Goal: Complete application form

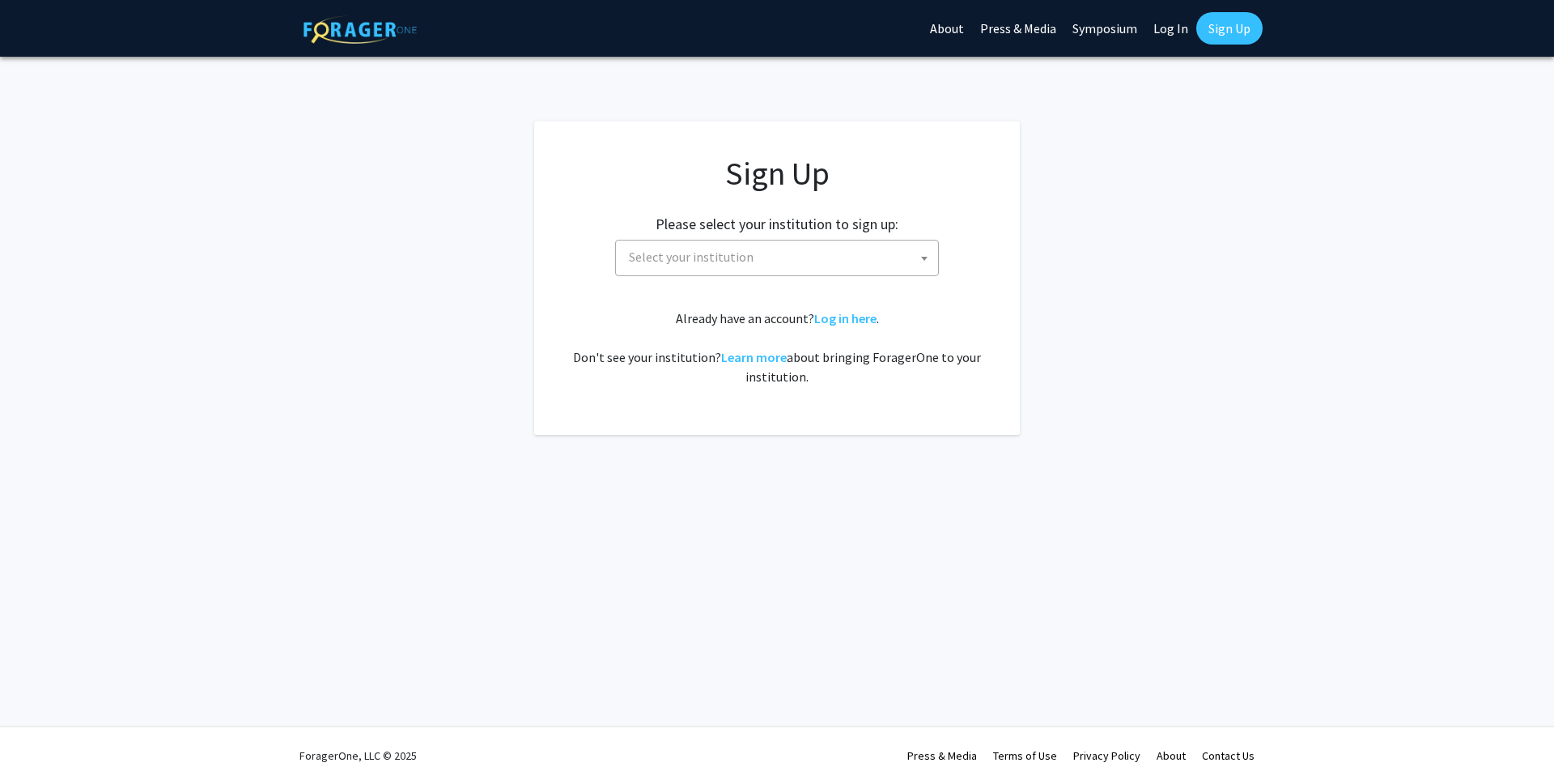
click at [784, 260] on span "Select your institution" at bounding box center [780, 257] width 316 height 33
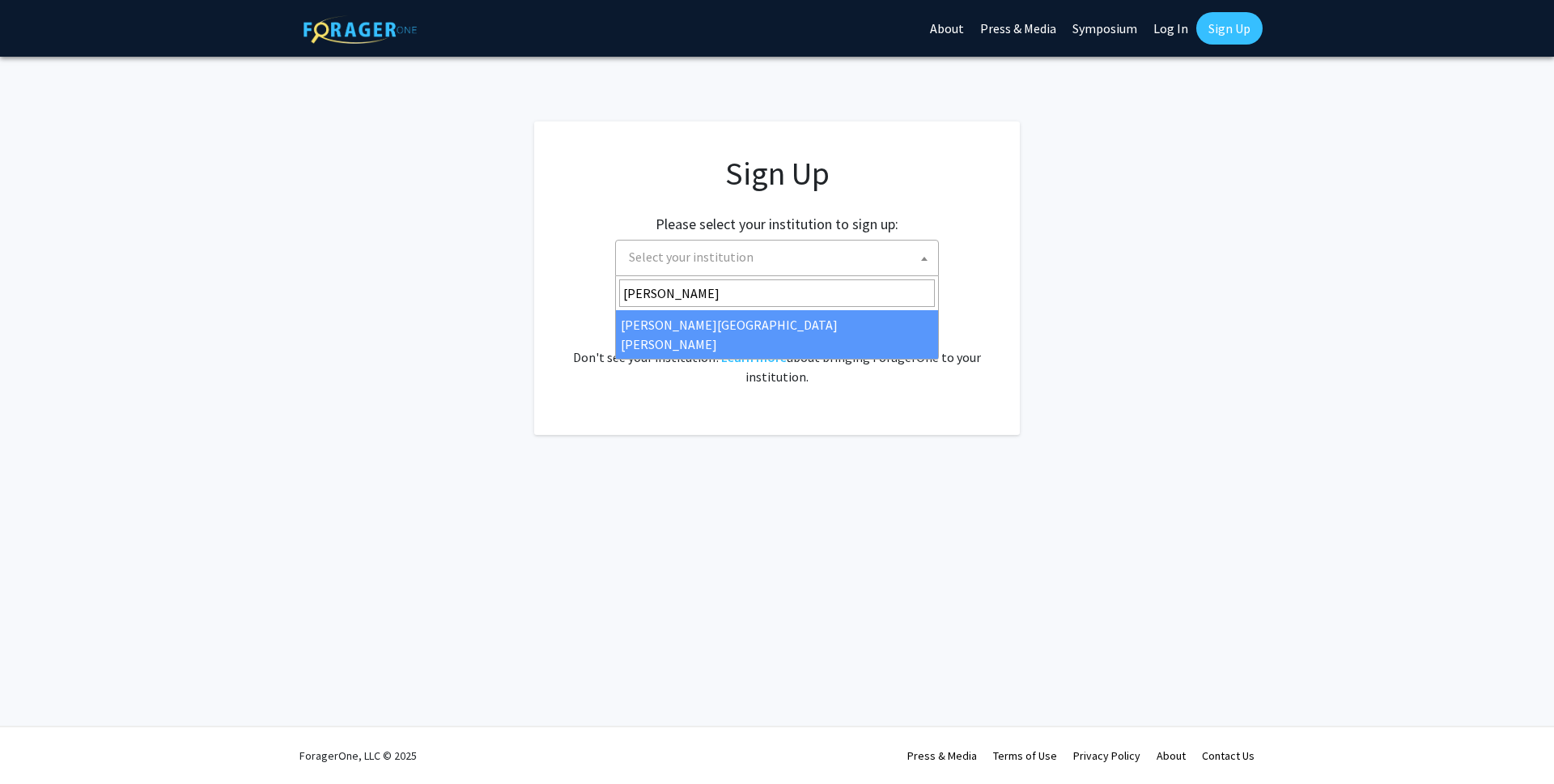
type input "john"
select select "1"
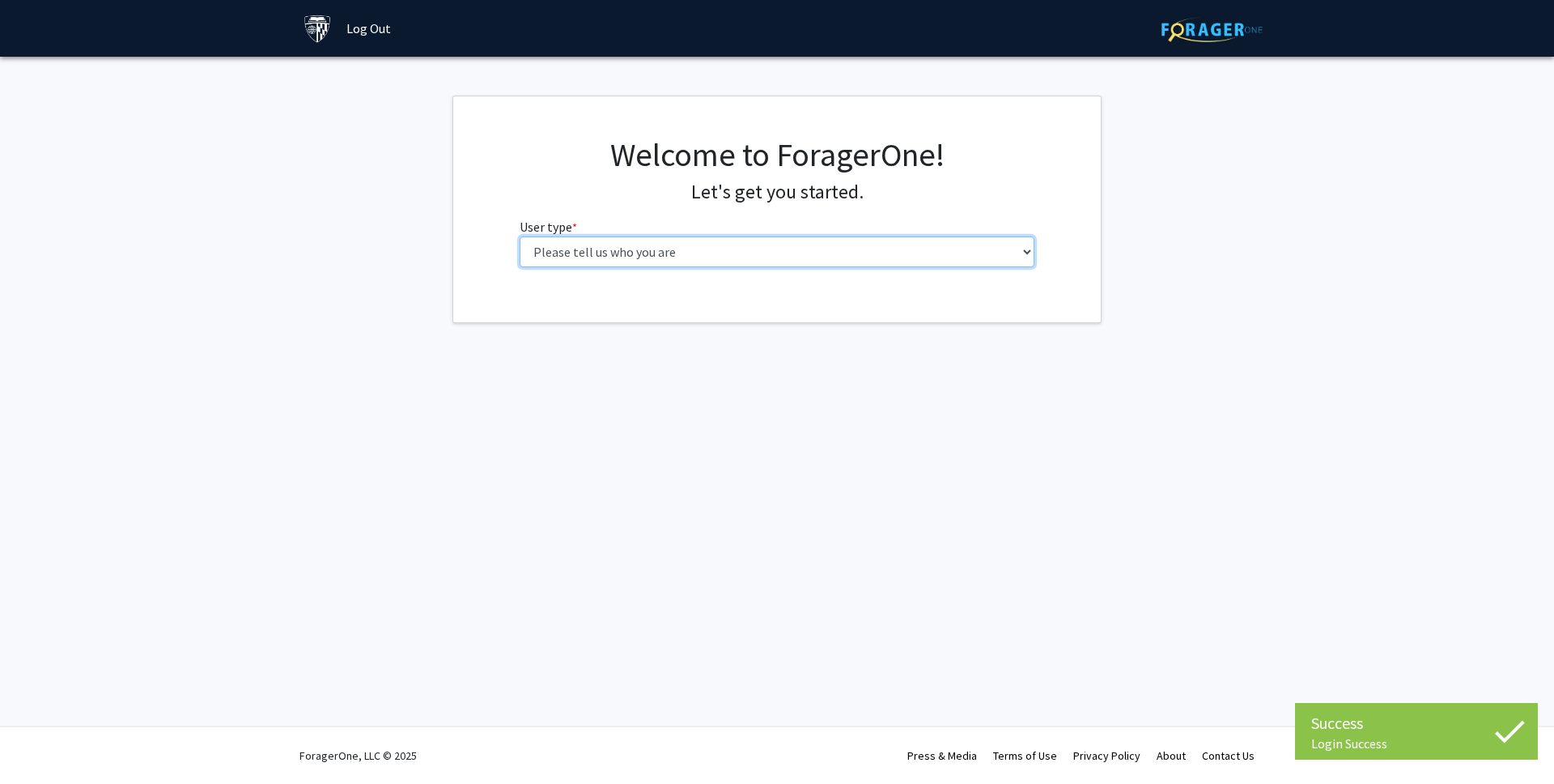
click at [893, 252] on select "Please tell us who you are Undergraduate Student Master's Student Doctoral Cand…" at bounding box center [777, 252] width 516 height 31
select select "3: doc"
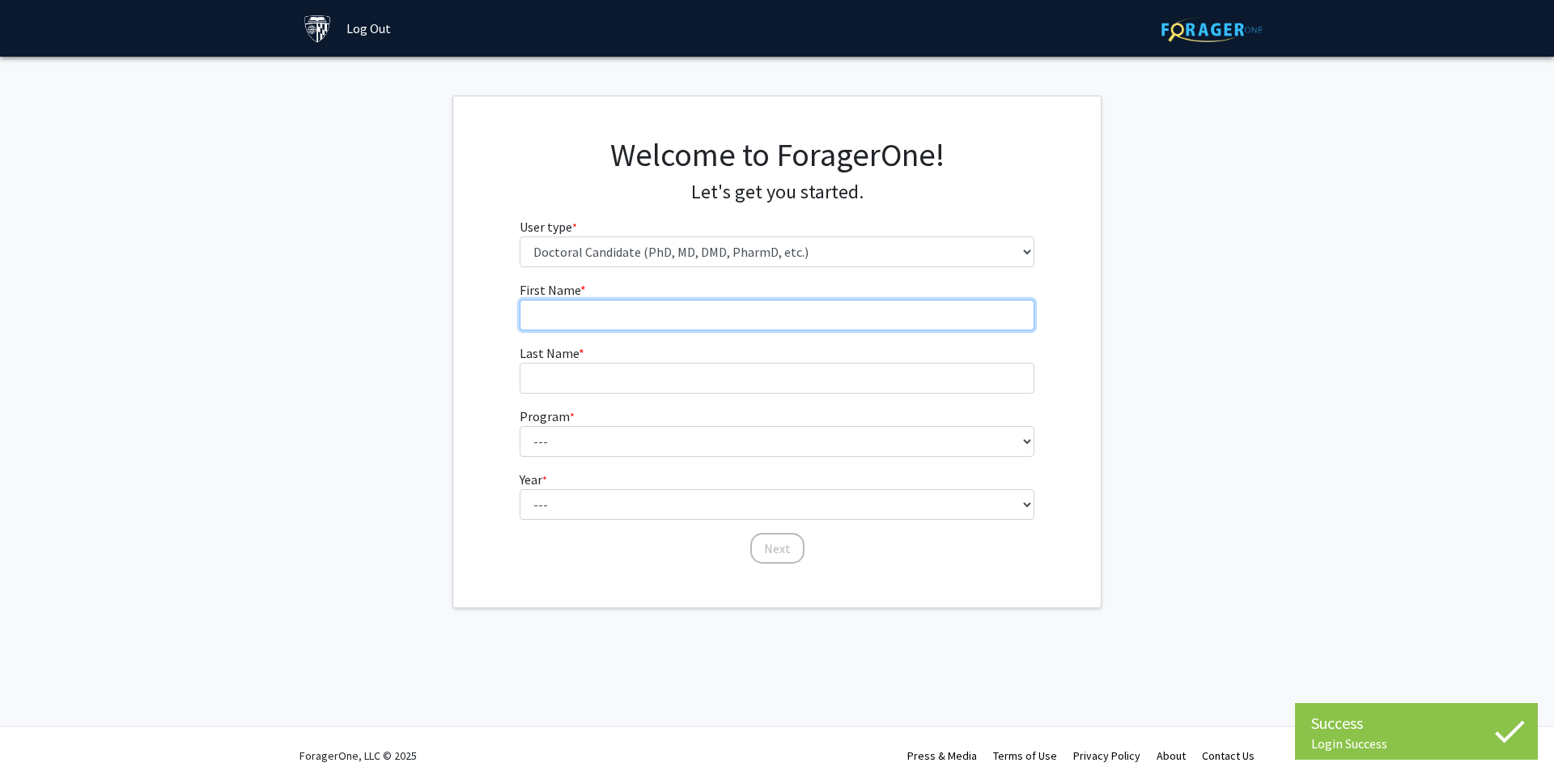
click at [861, 312] on input "First Name * required" at bounding box center [777, 314] width 516 height 31
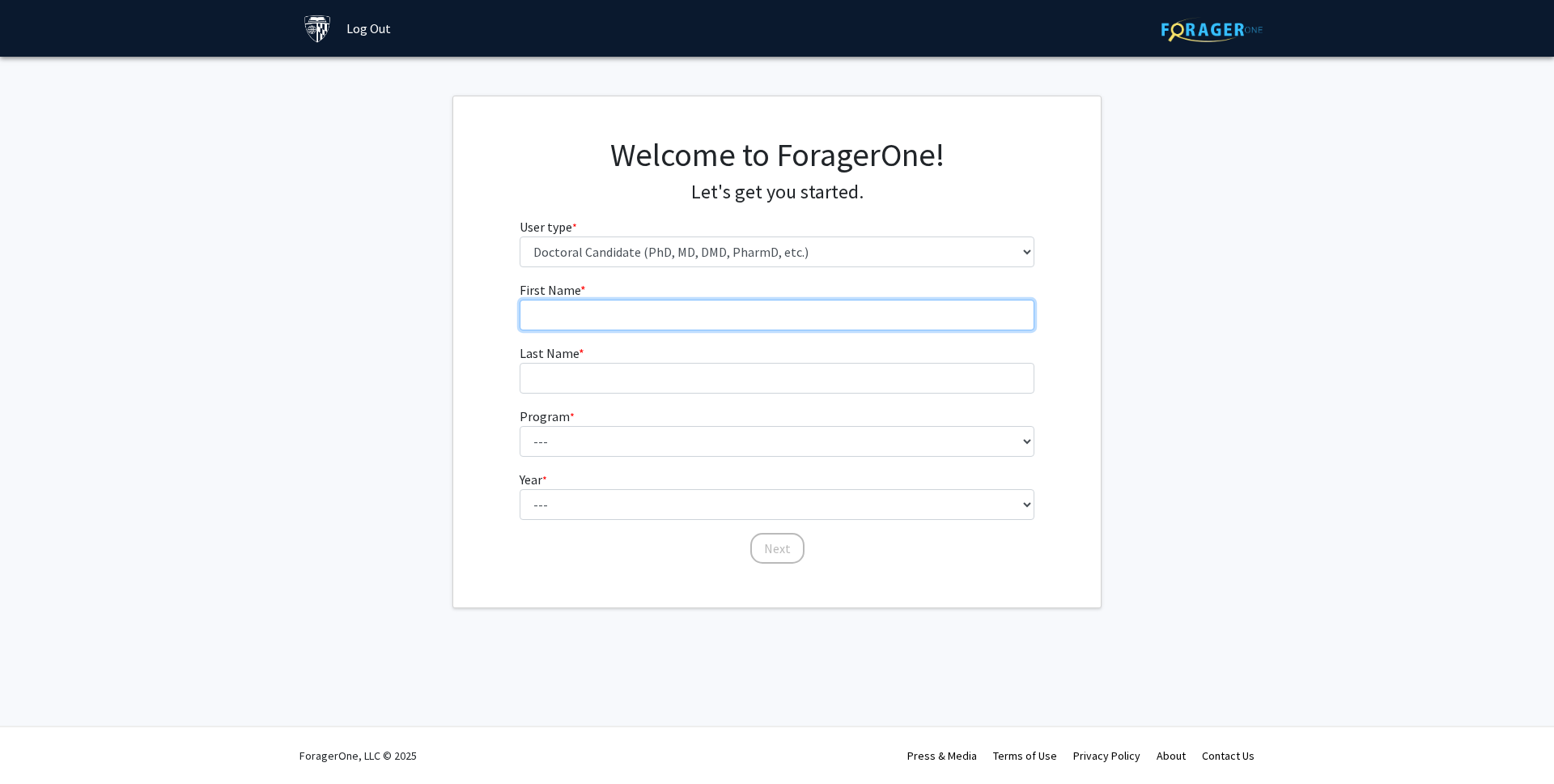
type input "Yunru"
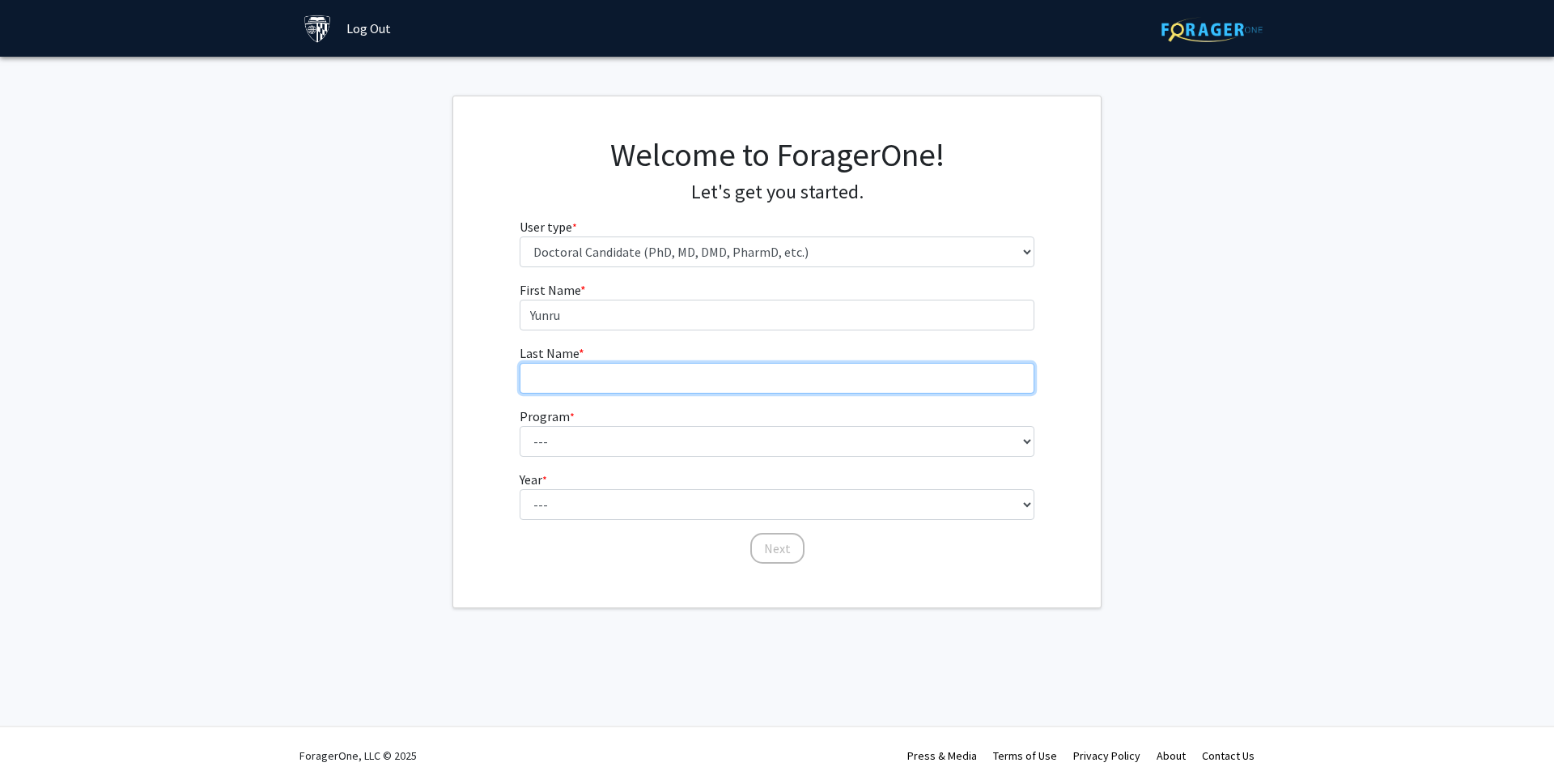
type input "[PERSON_NAME]"
click at [628, 437] on select "--- Adult-Gerontological Acute Care Nurse Practitioner Adult-Gerontological Cri…" at bounding box center [777, 441] width 516 height 31
select select "10: 10"
click at [585, 493] on select "--- First Year Second Year Third Year Fourth Year Fifth Year Sixth Year Seventh…" at bounding box center [777, 504] width 516 height 31
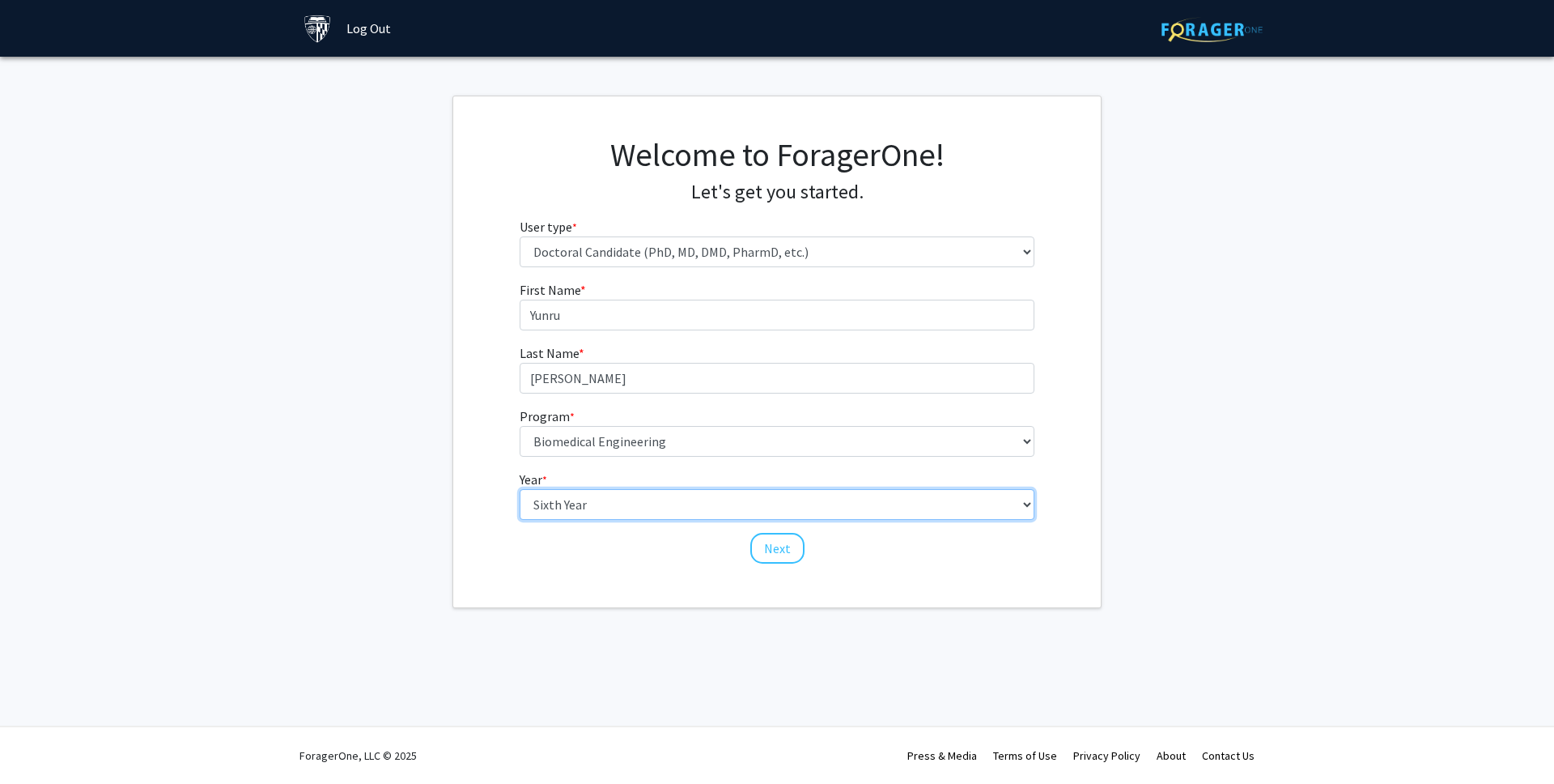
click at [615, 491] on select "--- First Year Second Year Third Year Fourth Year Fifth Year Sixth Year Seventh…" at bounding box center [777, 504] width 516 height 31
select select "5: fifth_year"
click at [777, 544] on button "Next" at bounding box center [777, 548] width 54 height 31
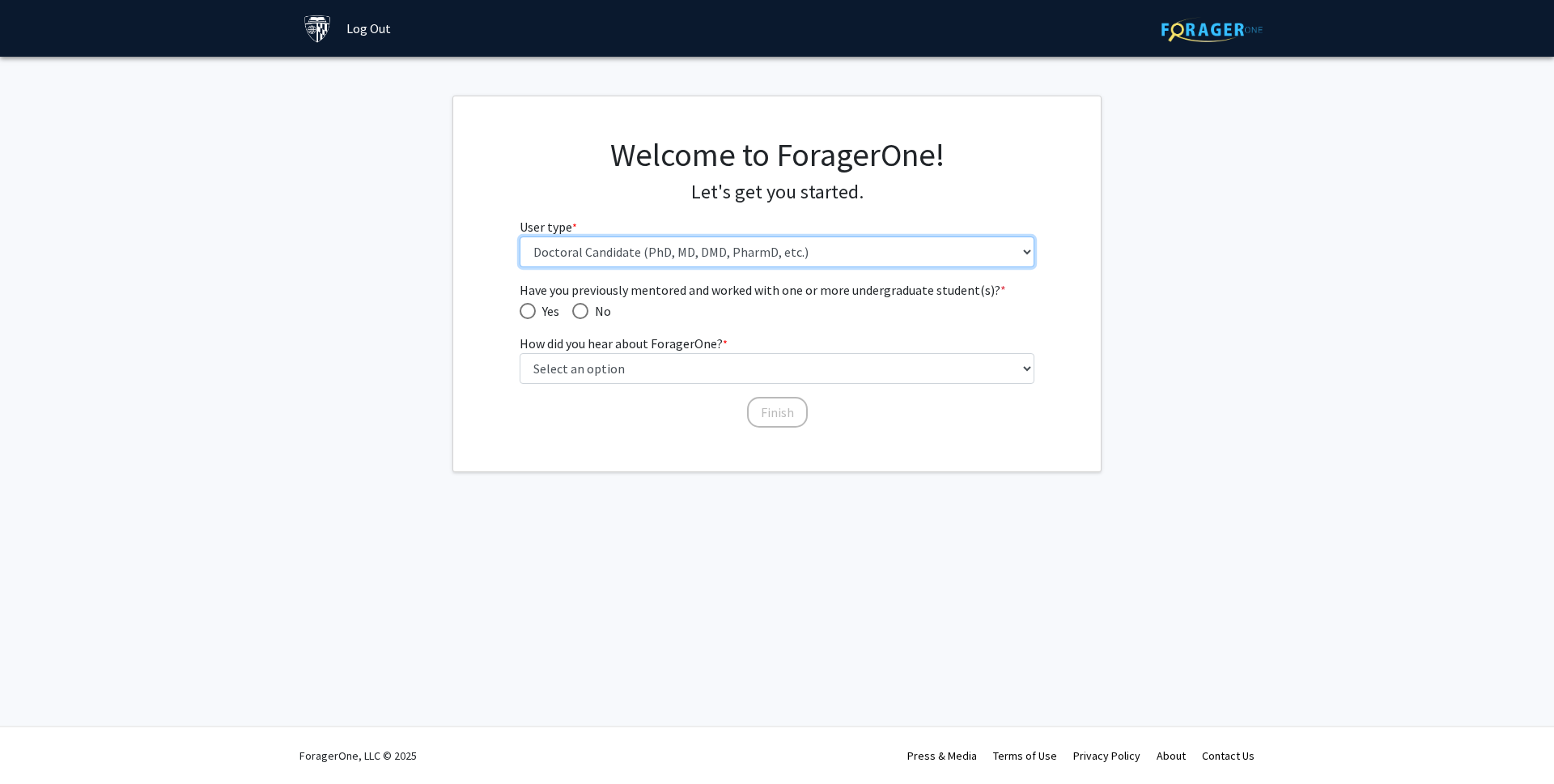
click at [619, 252] on select "Please tell us who you are Undergraduate Student Master's Student Doctoral Cand…" at bounding box center [777, 252] width 516 height 31
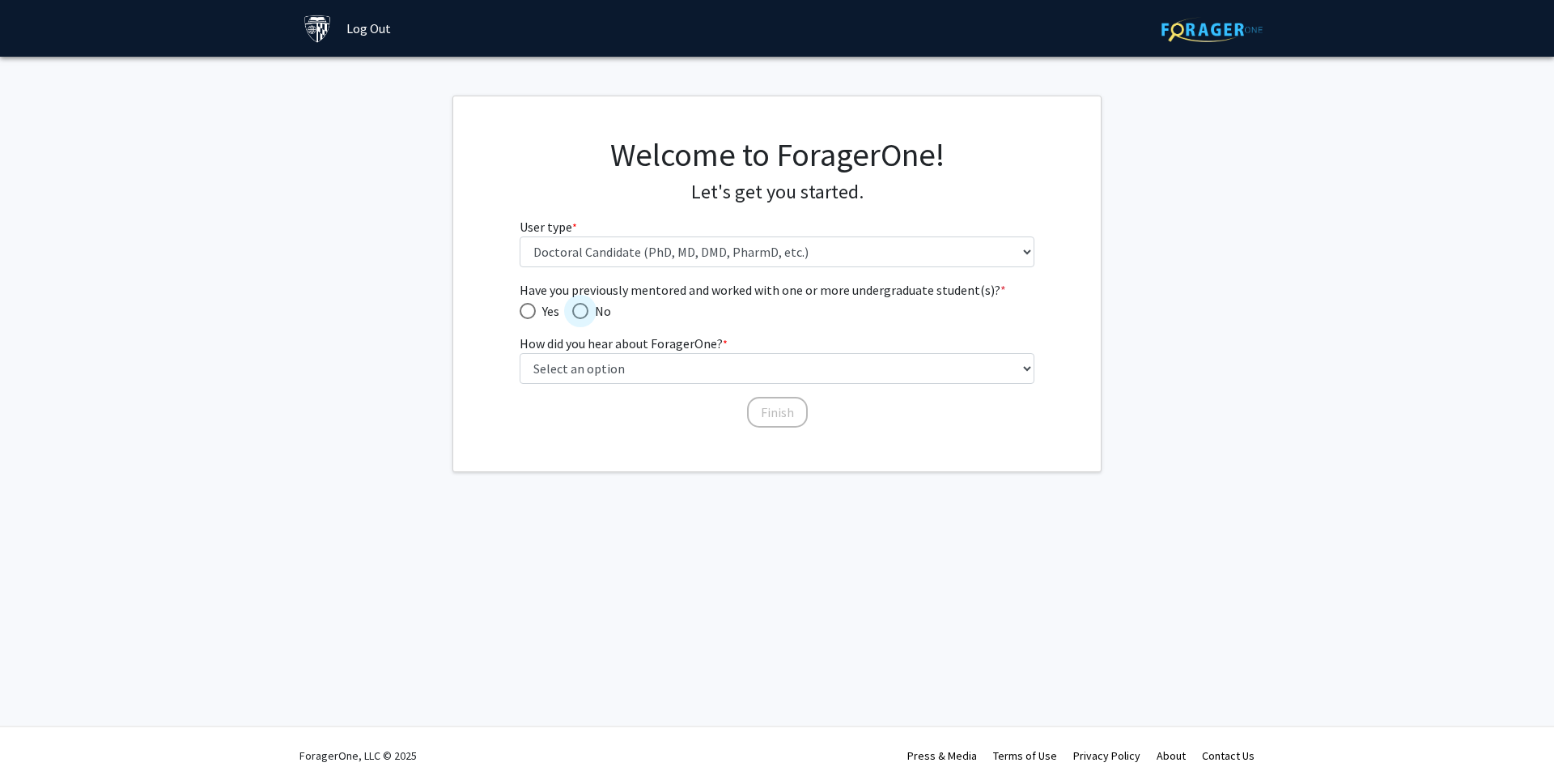
click at [592, 312] on span "No" at bounding box center [600, 310] width 23 height 20
click at [589, 312] on input "No" at bounding box center [580, 310] width 16 height 16
radio input "true"
click at [593, 372] on select "Select an option Peer/student recommendation Faculty/staff recommendation Unive…" at bounding box center [777, 368] width 516 height 31
select select "3: university_website"
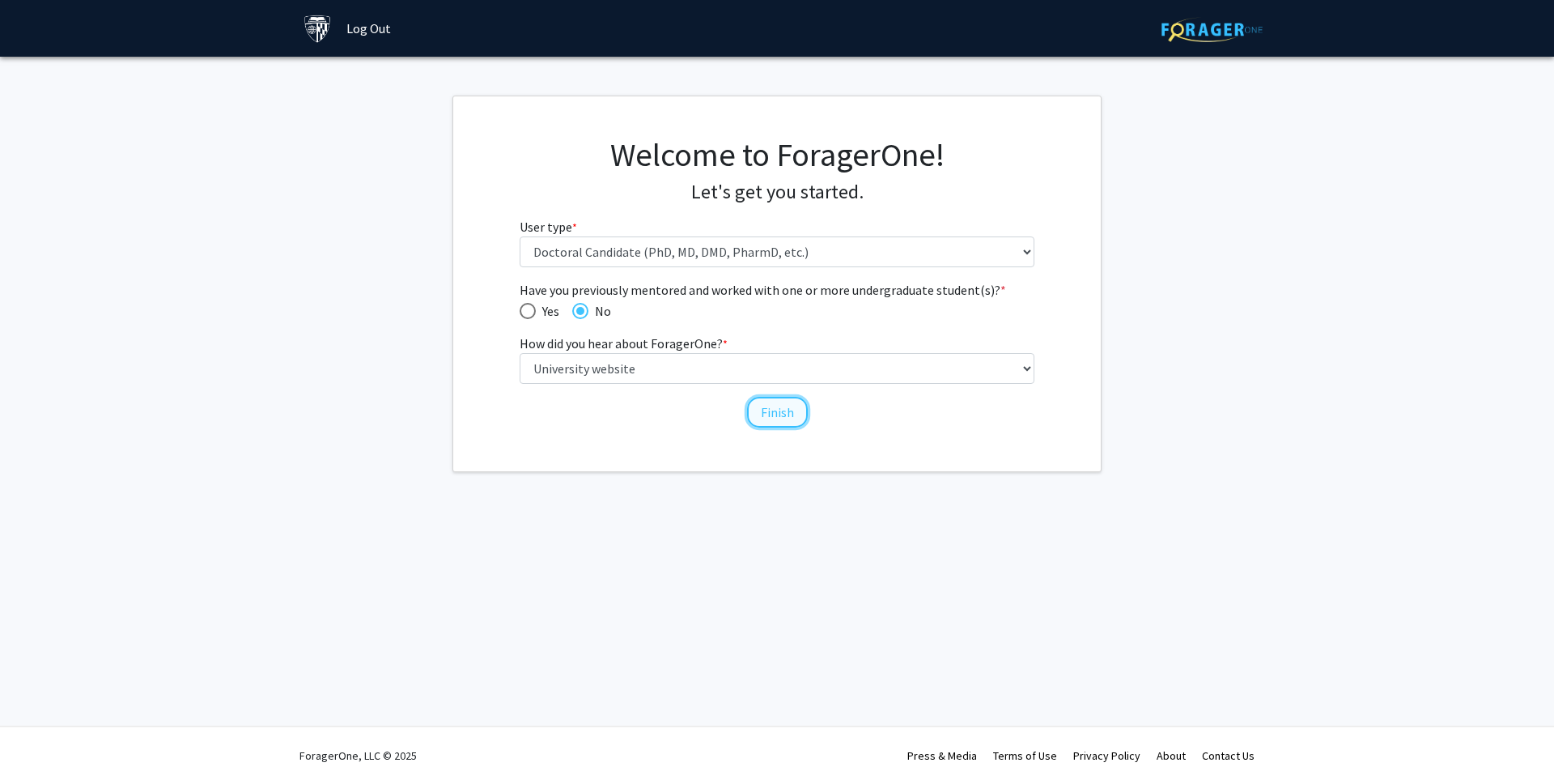
click at [794, 411] on button "Finish" at bounding box center [777, 411] width 60 height 31
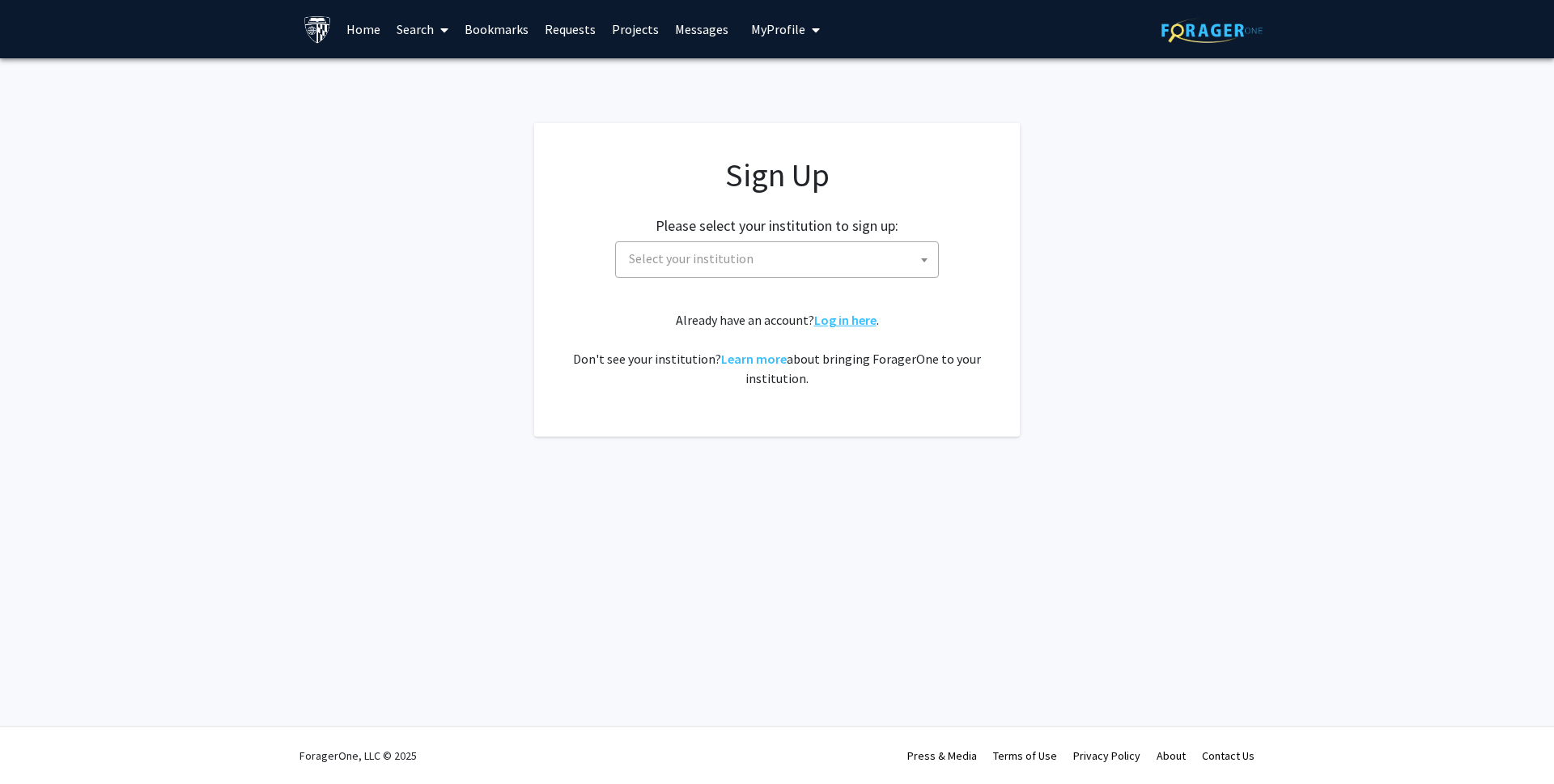
click at [846, 324] on link "Log in here" at bounding box center [845, 319] width 62 height 16
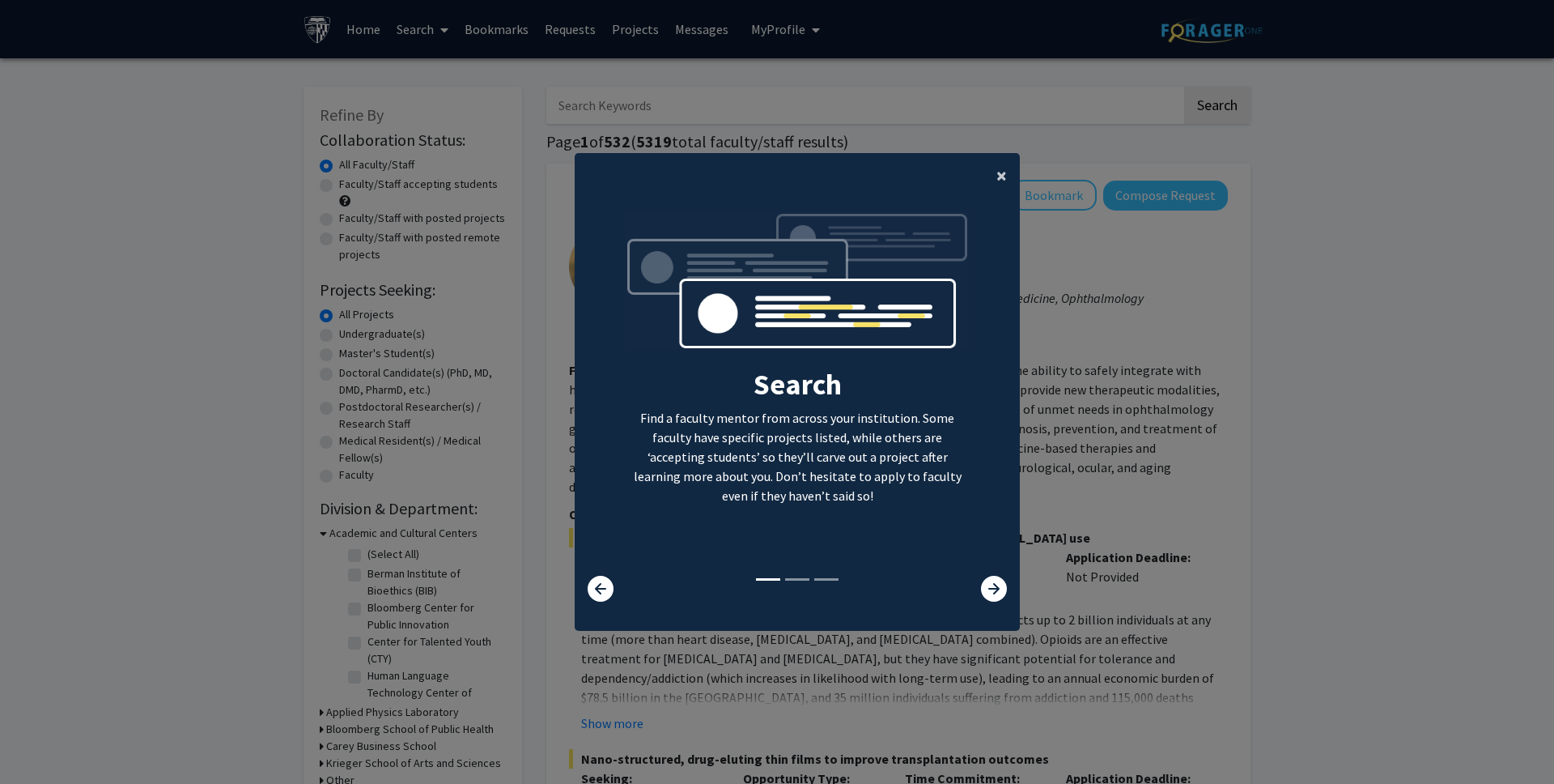
click at [996, 176] on span "×" at bounding box center [1001, 175] width 10 height 25
